Goal: Navigation & Orientation: Find specific page/section

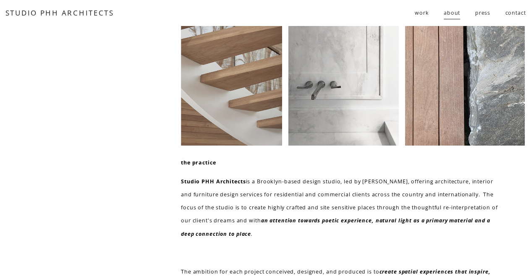
click at [0, 0] on span "residential" at bounding box center [0, 0] width 0 height 0
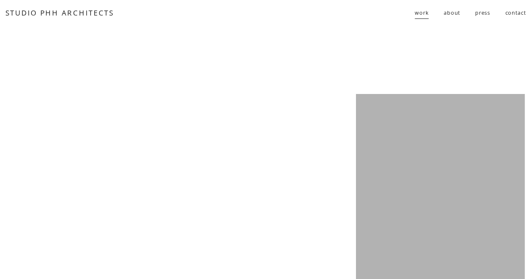
scroll to position [1384, 0]
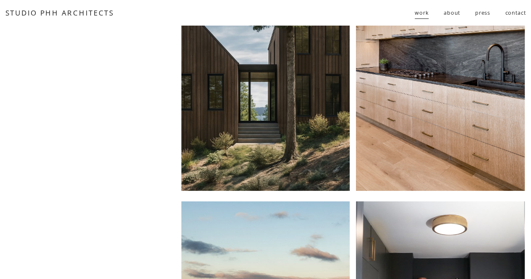
click at [446, 13] on link "about" at bounding box center [451, 13] width 16 height 14
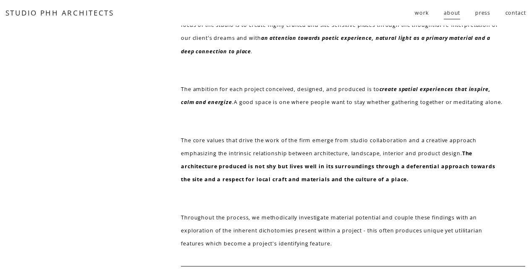
scroll to position [86, 0]
